Goal: Task Accomplishment & Management: Use online tool/utility

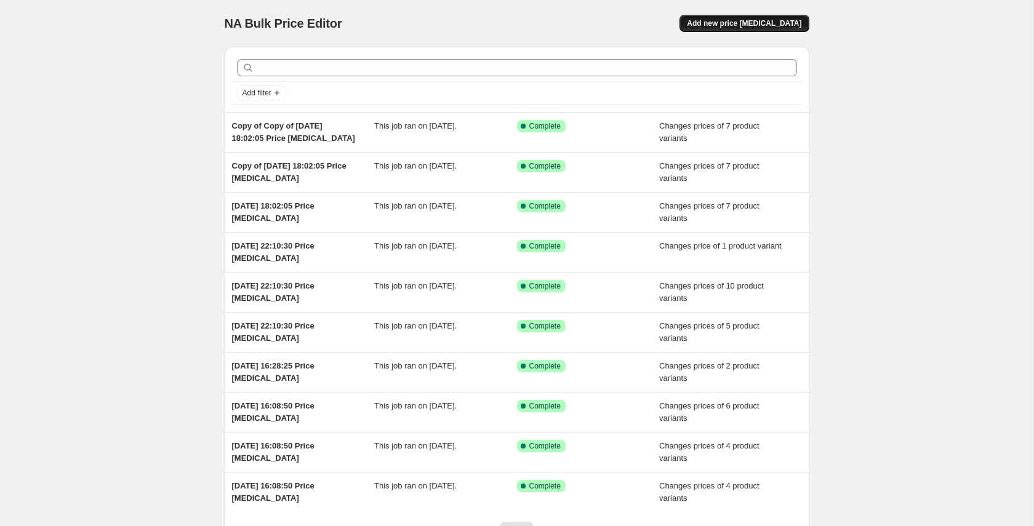
click at [748, 20] on span "Add new price [MEDICAL_DATA]" at bounding box center [744, 23] width 114 height 10
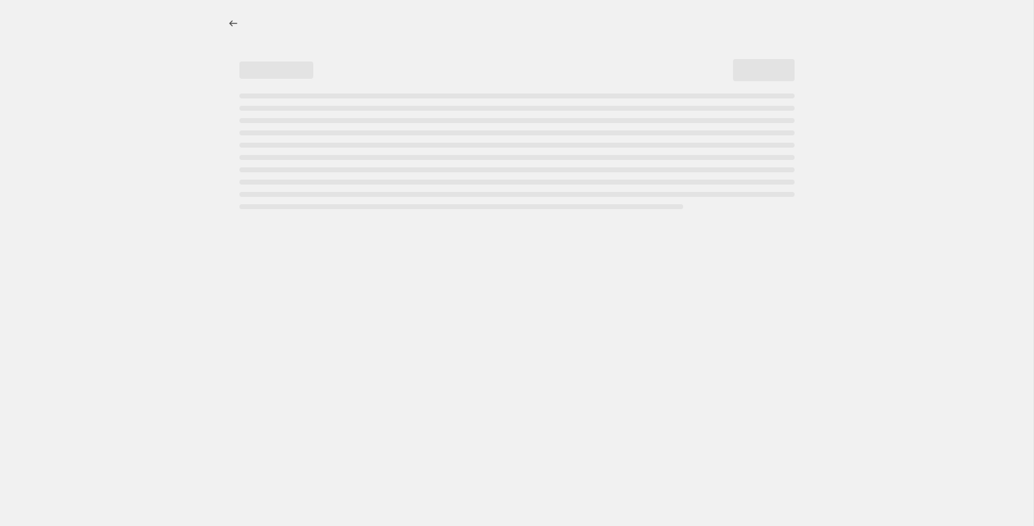
select select "percentage"
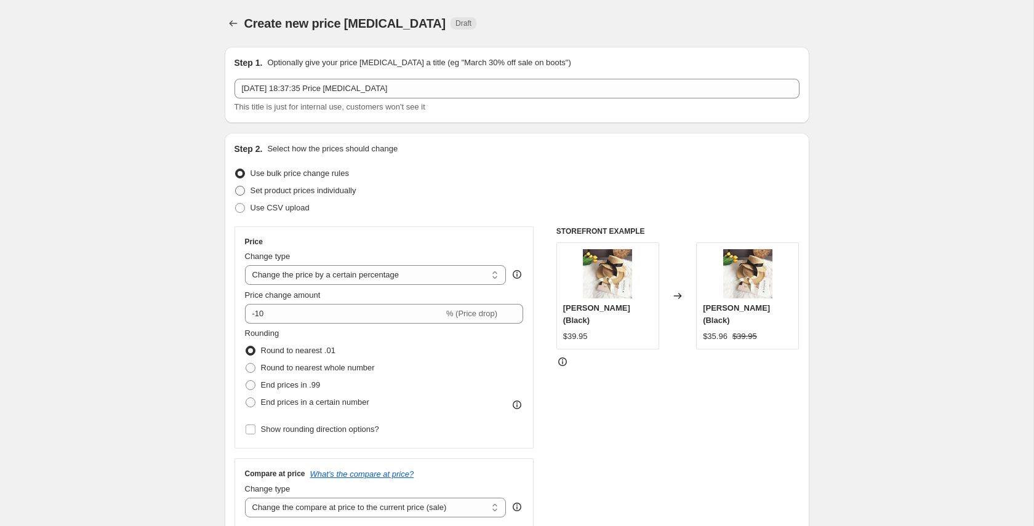
click at [315, 196] on span "Set product prices individually" at bounding box center [303, 191] width 106 height 12
click at [236, 186] on input "Set product prices individually" at bounding box center [235, 186] width 1 height 1
radio input "true"
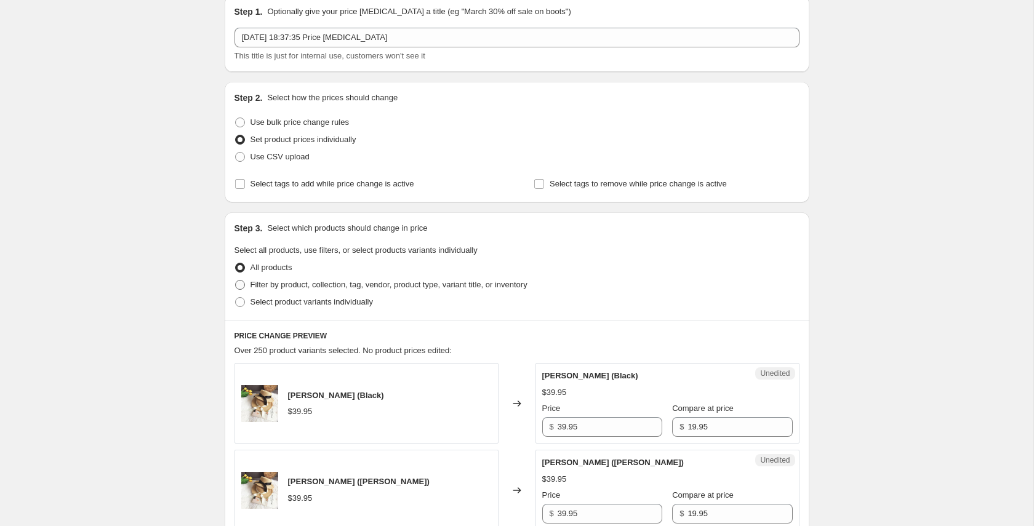
scroll to position [89, 0]
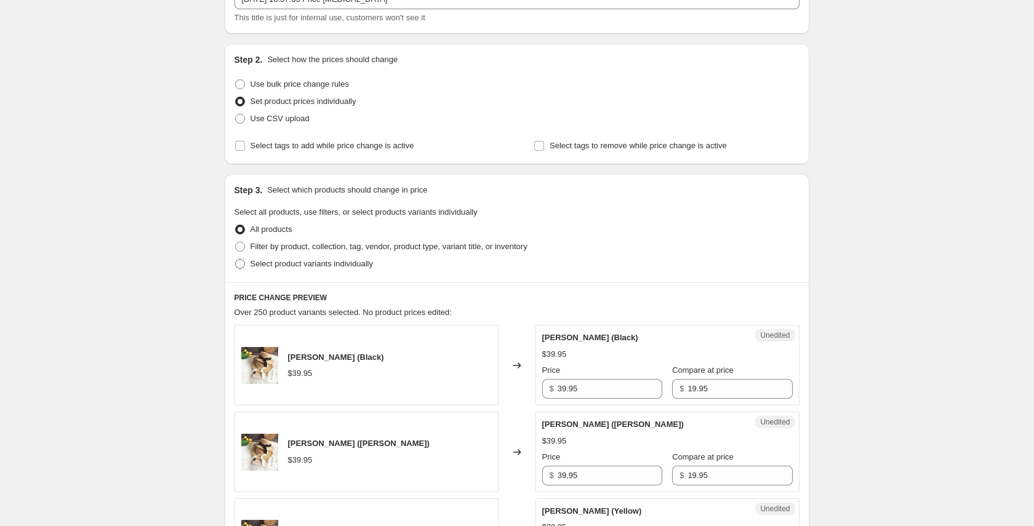
click at [287, 260] on span "Select product variants individually" at bounding box center [311, 263] width 122 height 9
click at [236, 260] on input "Select product variants individually" at bounding box center [235, 259] width 1 height 1
radio input "true"
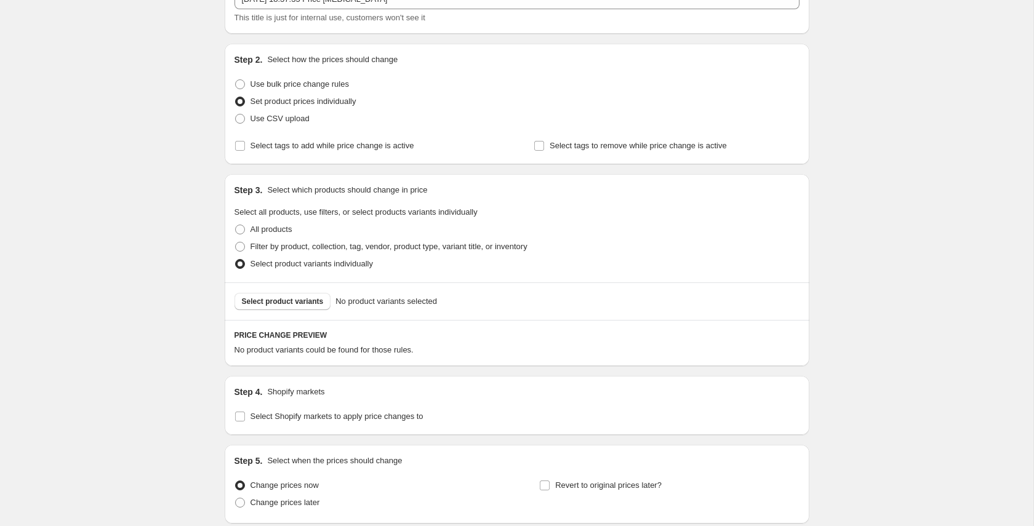
click at [298, 286] on div "Select product variants No product variants selected" at bounding box center [517, 301] width 584 height 38
click at [298, 298] on span "Select product variants" at bounding box center [283, 302] width 82 height 10
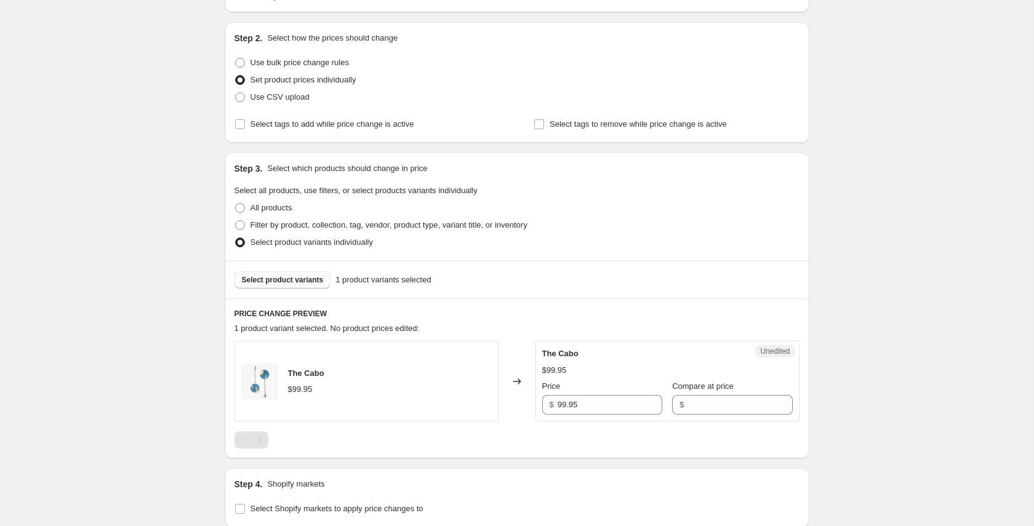
scroll to position [113, 0]
click at [567, 405] on input "99.95" at bounding box center [609, 402] width 105 height 20
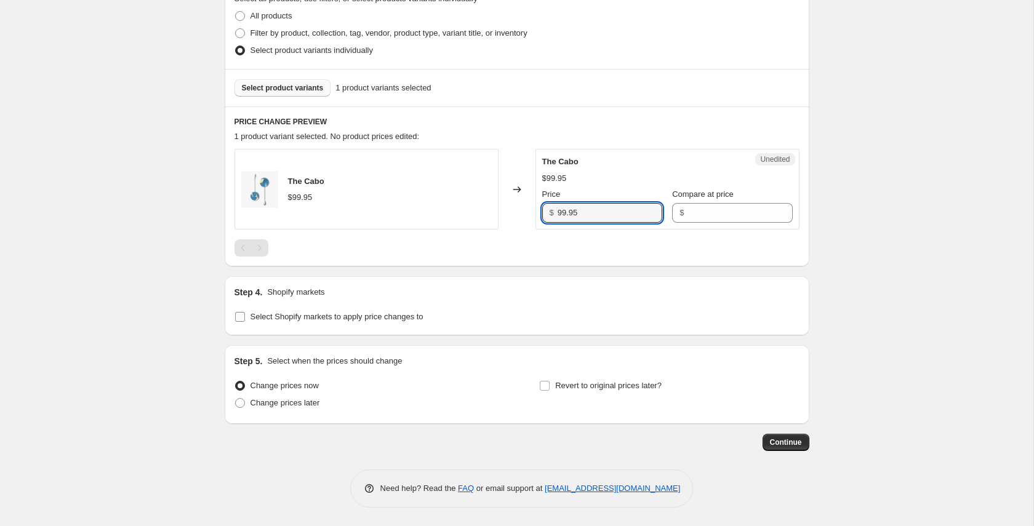
click at [307, 316] on span "Select Shopify markets to apply price changes to" at bounding box center [336, 316] width 173 height 9
click at [245, 316] on input "Select Shopify markets to apply price changes to" at bounding box center [240, 317] width 10 height 10
checkbox input "true"
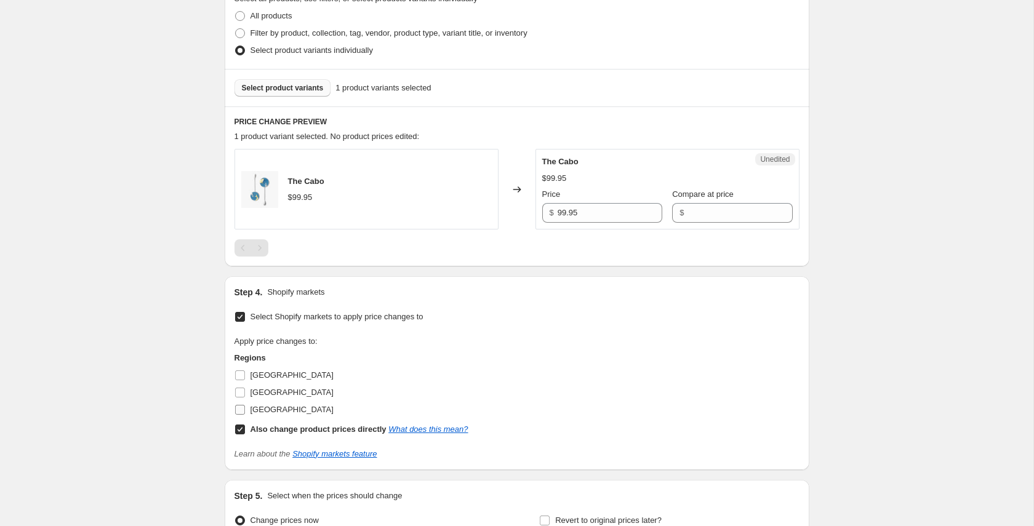
click at [260, 408] on span "[GEOGRAPHIC_DATA]" at bounding box center [291, 409] width 83 height 9
click at [245, 408] on input "[GEOGRAPHIC_DATA]" at bounding box center [240, 410] width 10 height 10
checkbox input "true"
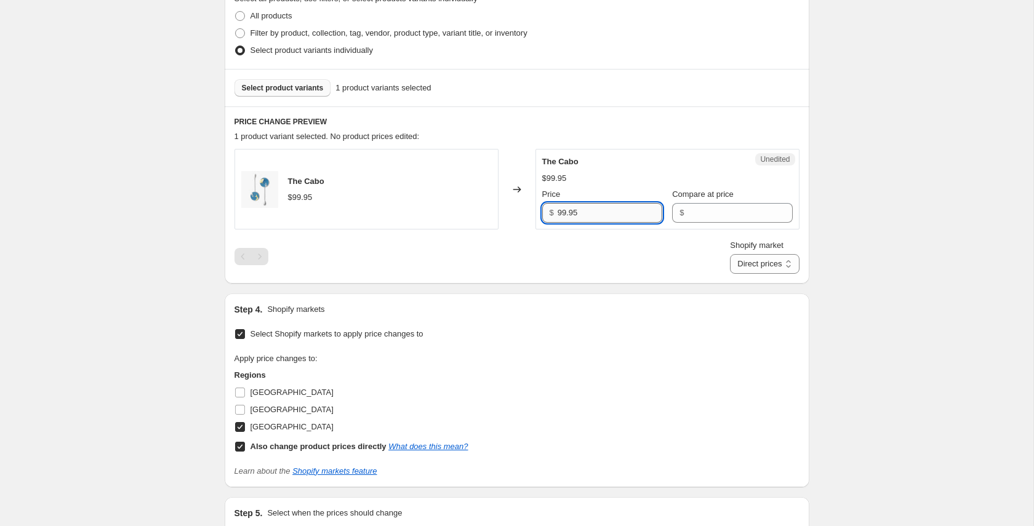
click at [565, 212] on input "99.95" at bounding box center [609, 213] width 105 height 20
click at [520, 329] on div "Select Shopify markets to apply price changes to Apply price changes to: Region…" at bounding box center [516, 400] width 565 height 151
click at [592, 214] on input "99.95" at bounding box center [609, 213] width 105 height 20
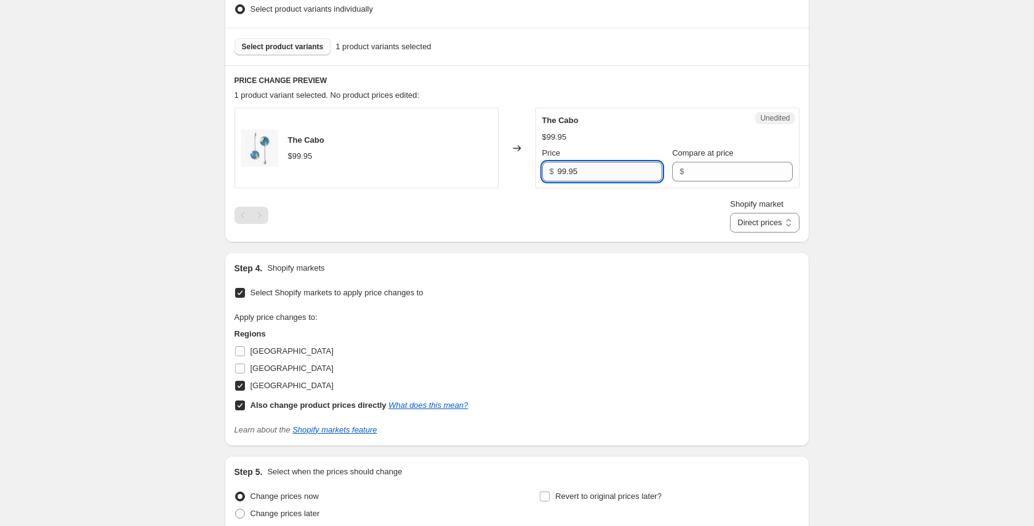
scroll to position [345, 0]
click at [765, 231] on select "Direct prices [GEOGRAPHIC_DATA]" at bounding box center [764, 222] width 69 height 20
select select "1377337564"
click at [730, 232] on select "Direct prices [GEOGRAPHIC_DATA]" at bounding box center [764, 222] width 69 height 20
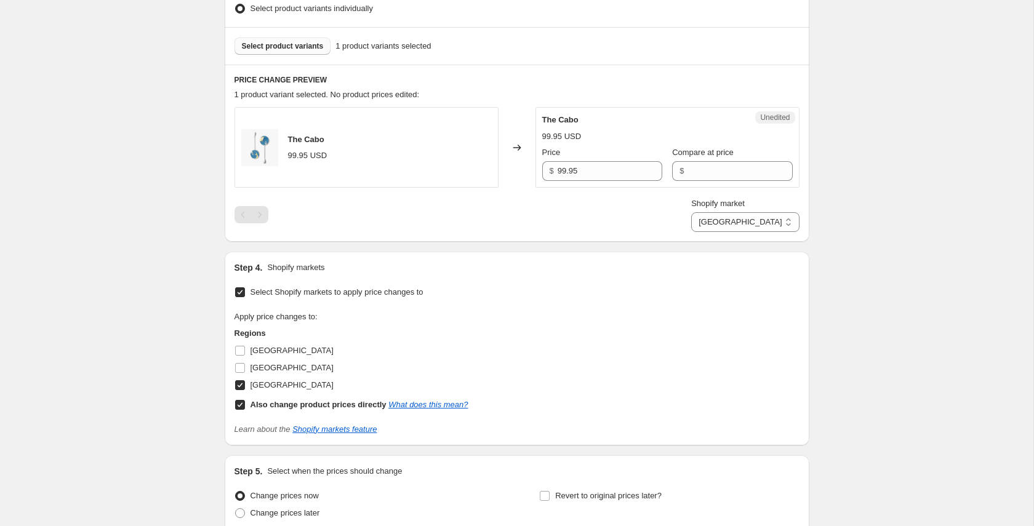
click at [671, 229] on div "Shopify market Direct prices [GEOGRAPHIC_DATA] [GEOGRAPHIC_DATA]" at bounding box center [516, 214] width 565 height 34
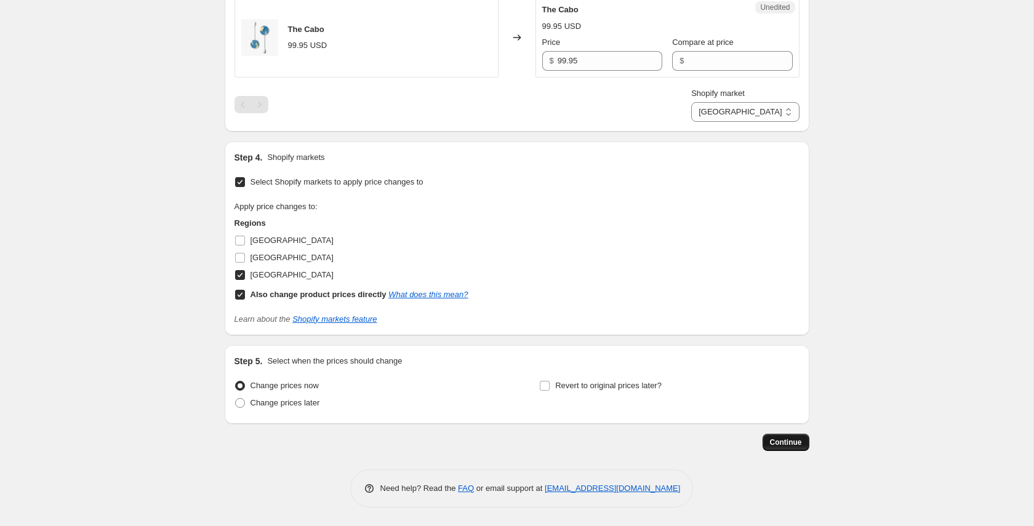
click at [782, 438] on span "Continue" at bounding box center [786, 442] width 32 height 10
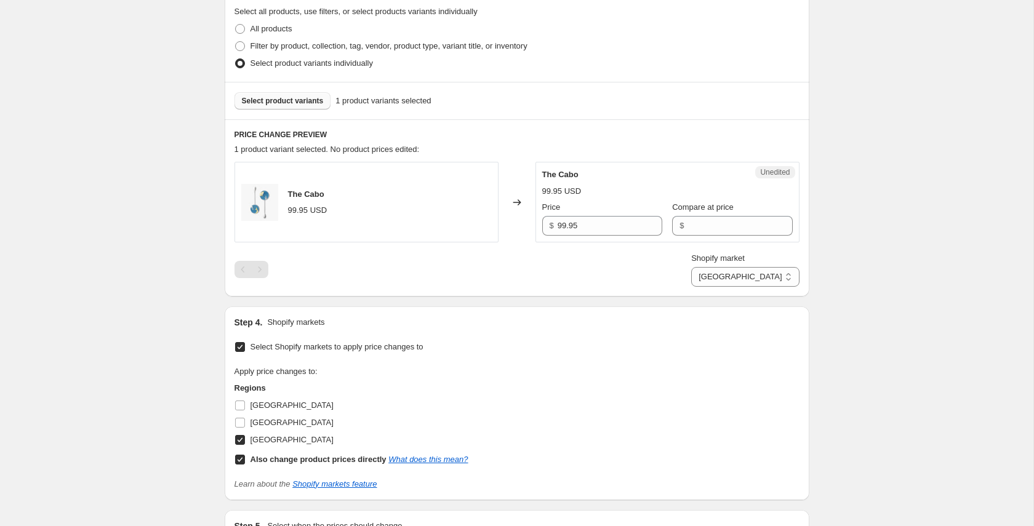
scroll to position [524, 0]
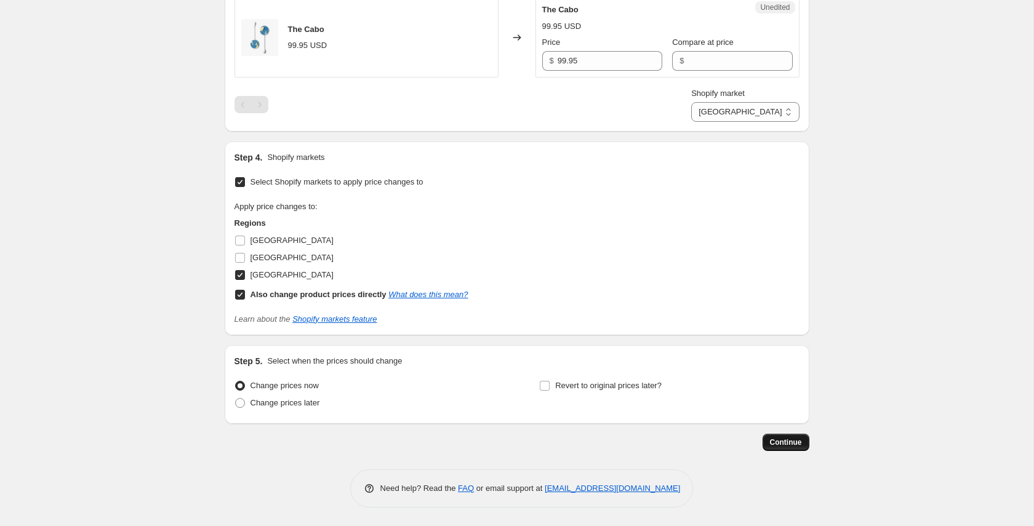
click at [776, 440] on span "Continue" at bounding box center [786, 442] width 32 height 10
